Goal: Transaction & Acquisition: Purchase product/service

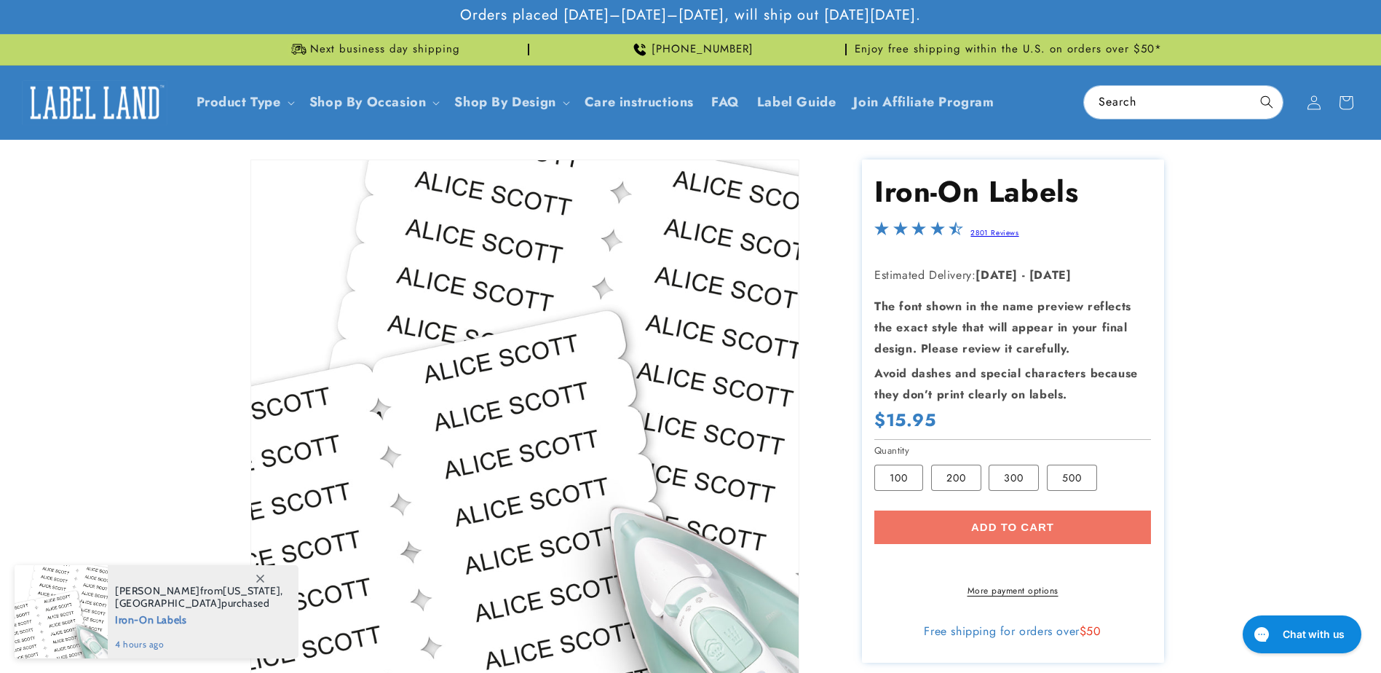
click at [259, 580] on icon at bounding box center [260, 579] width 8 height 8
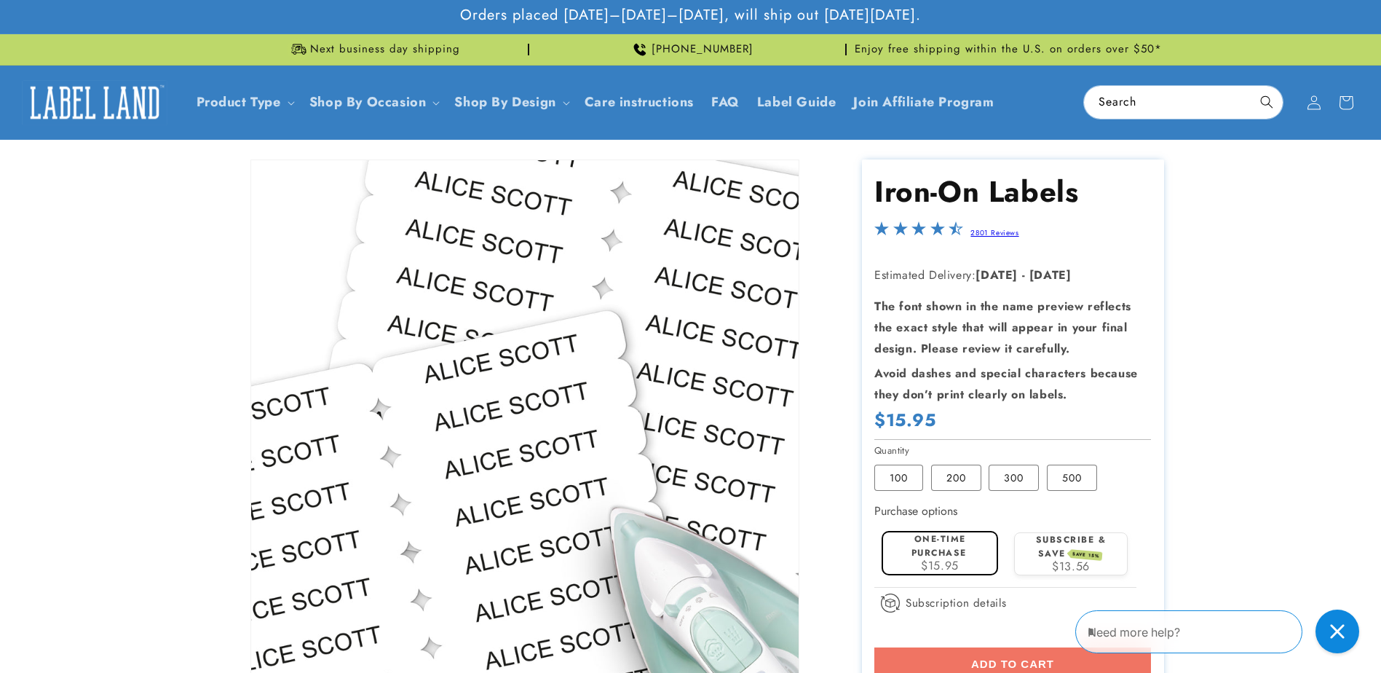
click at [955, 524] on section "Iron-On Labels Iron-On Labels 2801 Reviews Estimated Delivery: [DATE] - [DATE] …" at bounding box center [1013, 479] width 302 height 640
click at [951, 545] on label "One-time purchase" at bounding box center [939, 545] width 55 height 27
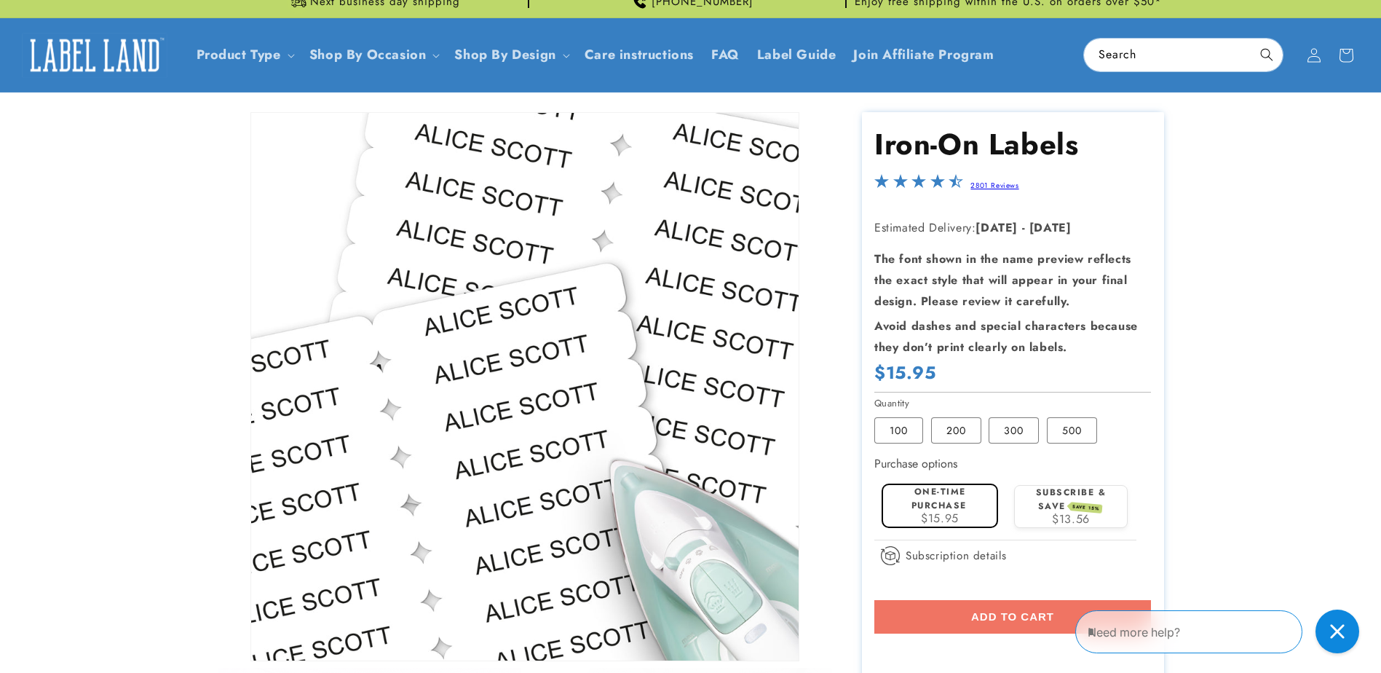
scroll to position [73, 0]
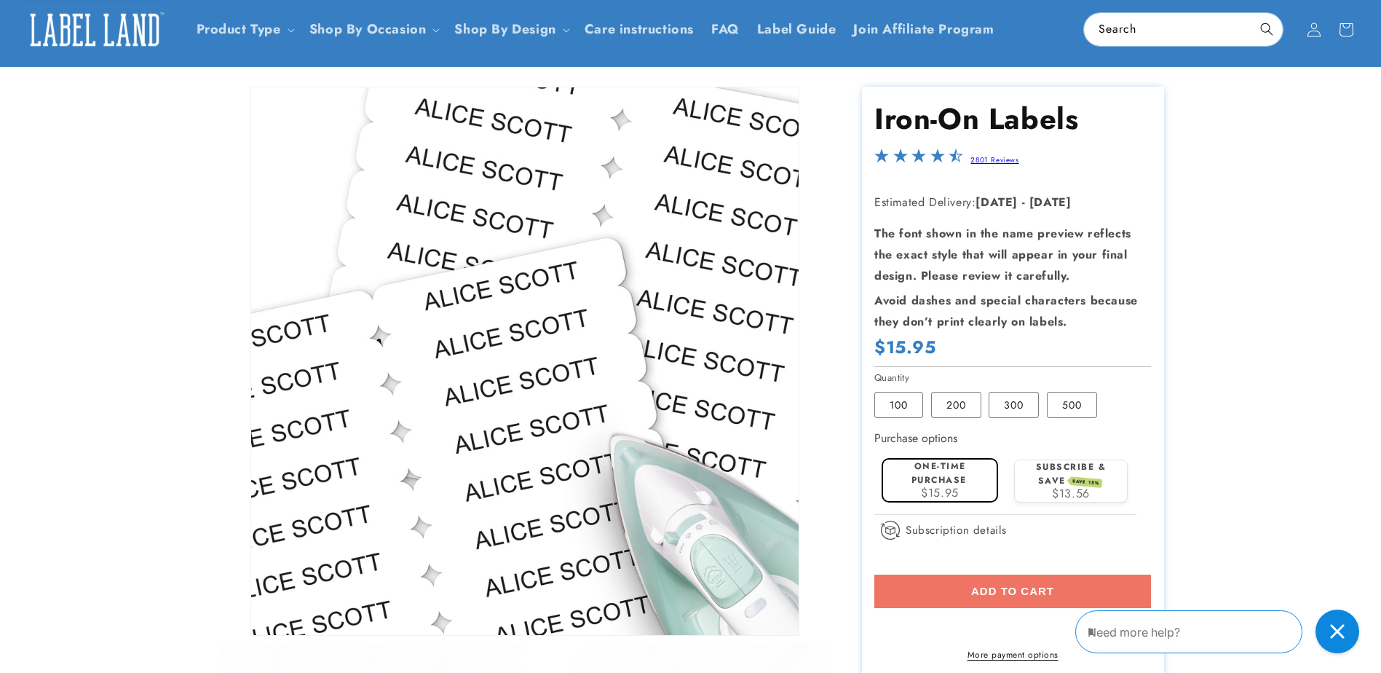
click at [902, 583] on div "Add to cart More payment options This item is a recurring or deferred purchase.…" at bounding box center [1013, 618] width 277 height 87
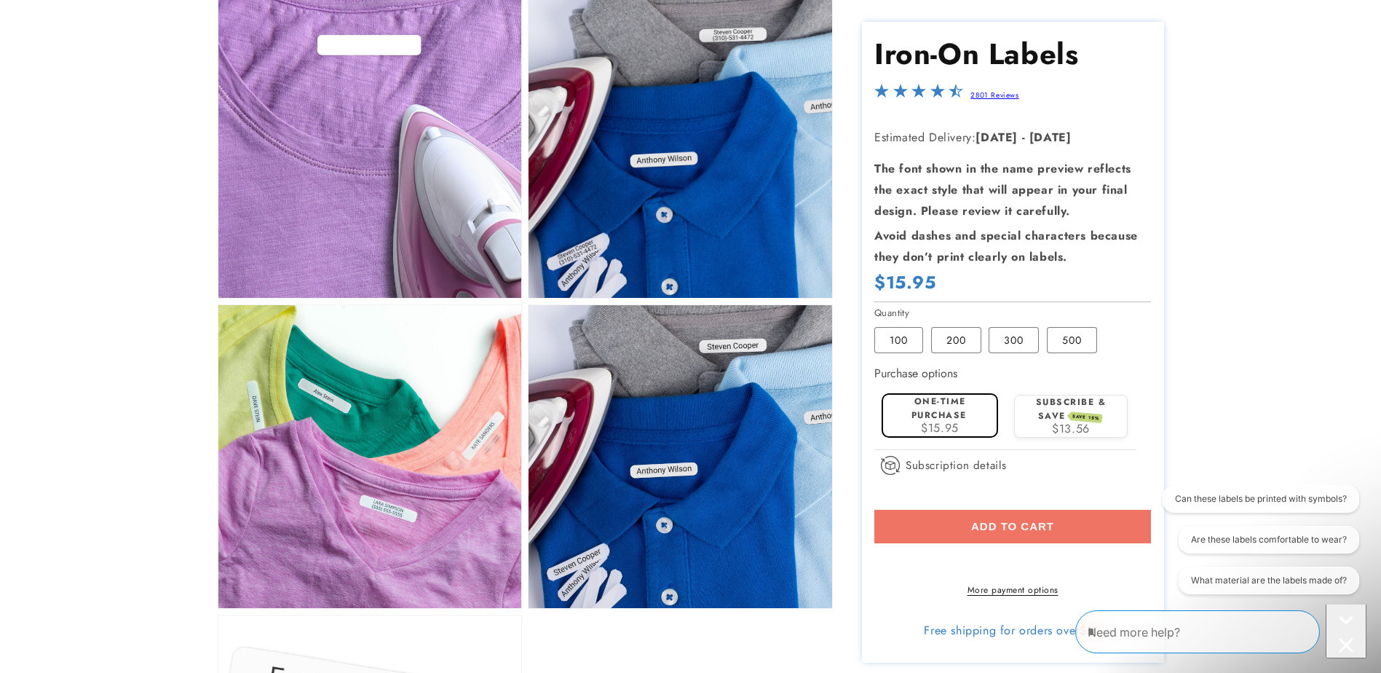
scroll to position [0, 0]
click at [1000, 531] on div "Add to cart More payment options This item is a recurring or deferred purchase.…" at bounding box center [1013, 553] width 277 height 87
click at [1000, 532] on div "Add to cart More payment options This item is a recurring or deferred purchase.…" at bounding box center [1013, 553] width 277 height 87
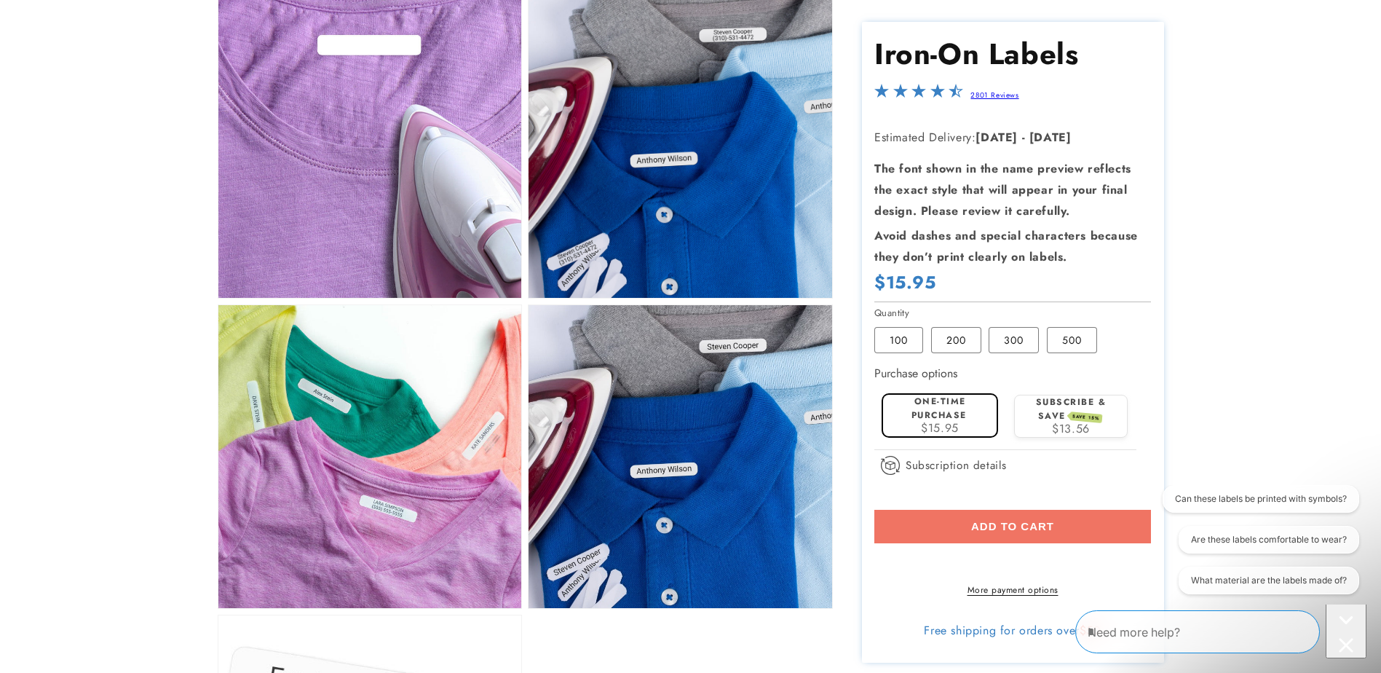
drag, startPoint x: 1001, startPoint y: 534, endPoint x: 965, endPoint y: 525, distance: 36.7
click at [965, 525] on div "Add to cart More payment options This item is a recurring or deferred purchase.…" at bounding box center [1013, 553] width 277 height 87
click at [960, 529] on div "Add to cart More payment options This item is a recurring or deferred purchase.…" at bounding box center [1013, 553] width 277 height 87
